Goal: Ask a question

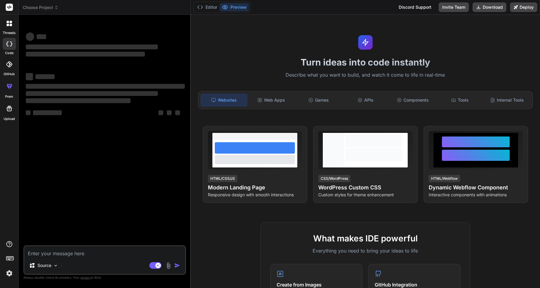
click at [10, 27] on div at bounding box center [9, 23] width 13 height 13
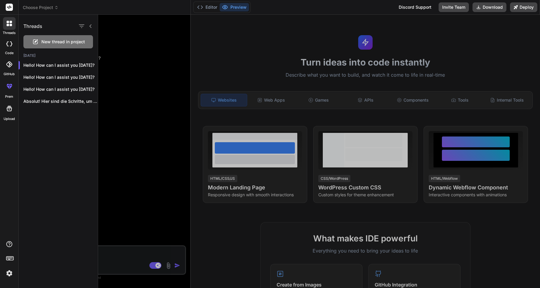
click at [126, 251] on div at bounding box center [319, 151] width 442 height 273
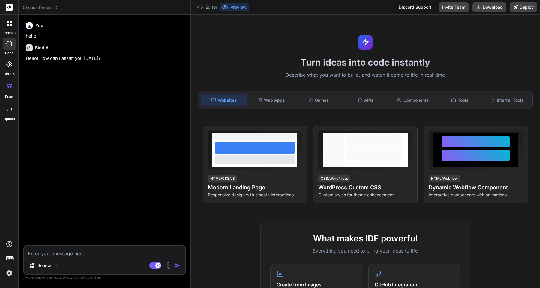
click at [91, 93] on div "You hello Bind AI Hello! How can I assist you [DATE]?" at bounding box center [106, 132] width 162 height 225
click at [14, 27] on div at bounding box center [9, 23] width 13 height 13
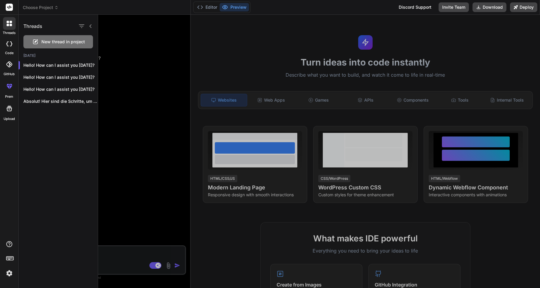
click at [10, 7] on rect at bounding box center [9, 7] width 7 height 7
click at [9, 112] on icon at bounding box center [9, 108] width 7 height 7
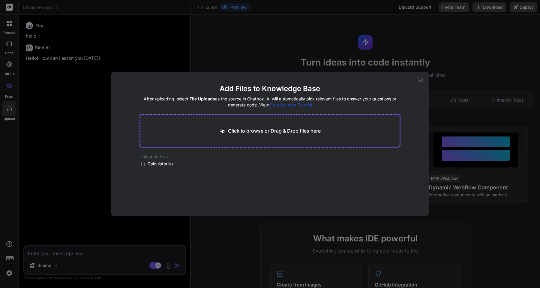
click at [62, 130] on div "Add Files to Knowledge Base After uploading, select File Uploads as the source …" at bounding box center [270, 144] width 540 height 288
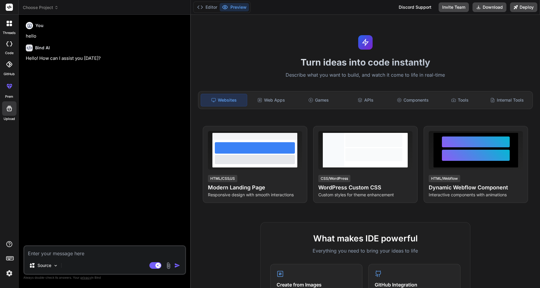
click at [31, 141] on div "You hello Bind AI Hello! How can I assist you [DATE]?" at bounding box center [106, 132] width 162 height 225
click at [12, 8] on rect at bounding box center [9, 7] width 7 height 7
click at [10, 272] on img at bounding box center [9, 273] width 10 height 10
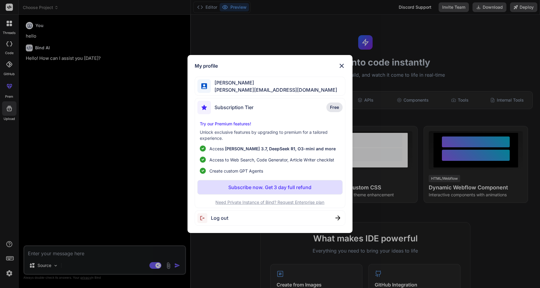
click at [243, 124] on p "Try our Premium features!" at bounding box center [270, 124] width 140 height 6
click at [240, 125] on p "Try our Premium features!" at bounding box center [270, 124] width 140 height 6
click at [242, 125] on p "Try our Premium features!" at bounding box center [270, 124] width 140 height 6
click at [341, 66] on img at bounding box center [341, 65] width 7 height 7
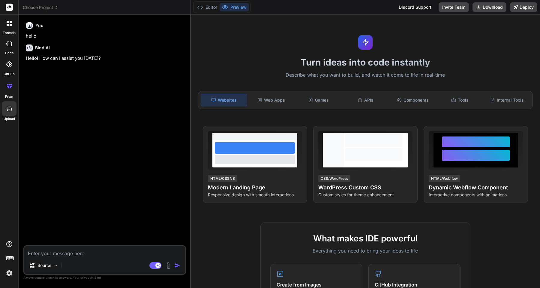
click at [7, 25] on icon at bounding box center [8, 25] width 2 height 2
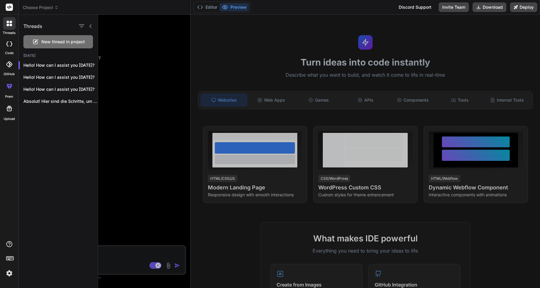
click at [47, 44] on span "New thread in project" at bounding box center [63, 42] width 44 height 6
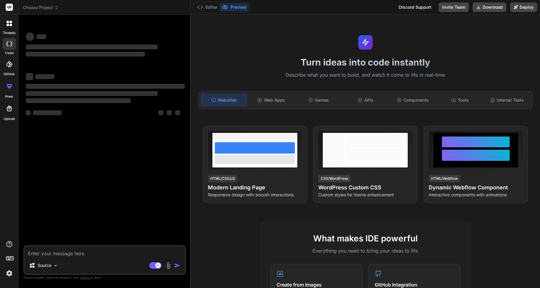
type textarea "x"
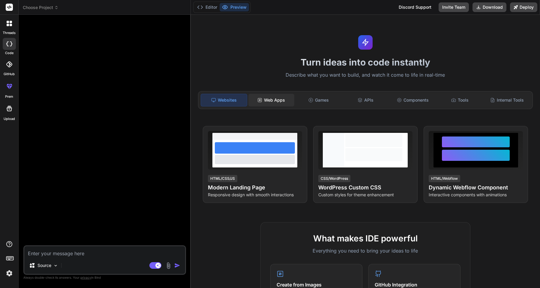
click at [272, 101] on div "Web Apps" at bounding box center [272, 100] width 46 height 13
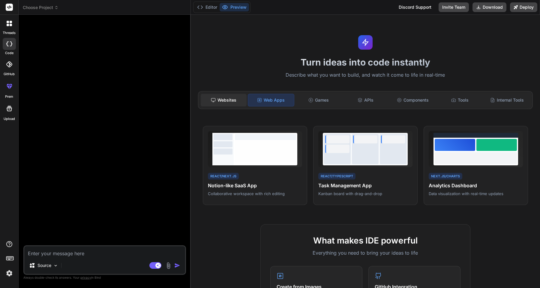
click at [242, 98] on div "Websites" at bounding box center [224, 100] width 46 height 13
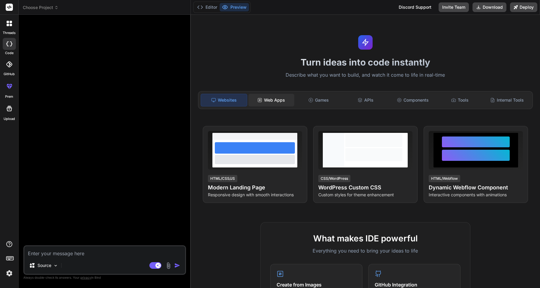
click at [275, 99] on div "Web Apps" at bounding box center [272, 100] width 46 height 13
